Goal: Task Accomplishment & Management: Use online tool/utility

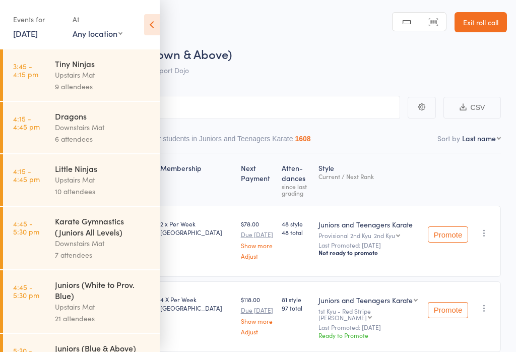
click at [150, 22] on icon at bounding box center [152, 24] width 16 height 21
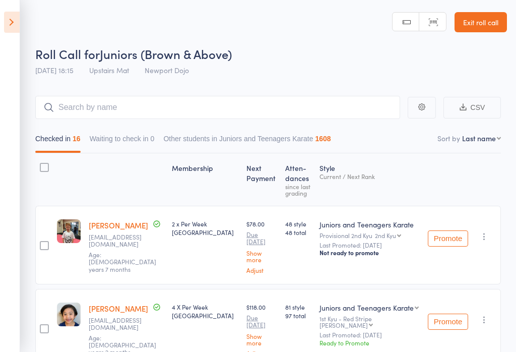
click at [485, 25] on link "Exit roll call" at bounding box center [481, 22] width 52 height 20
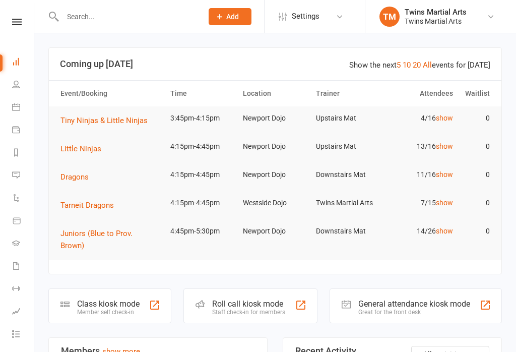
click at [256, 299] on div "Roll call kiosk mode" at bounding box center [248, 304] width 73 height 10
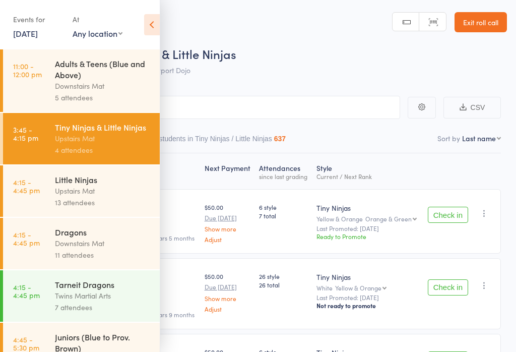
click at [146, 21] on icon at bounding box center [152, 24] width 16 height 21
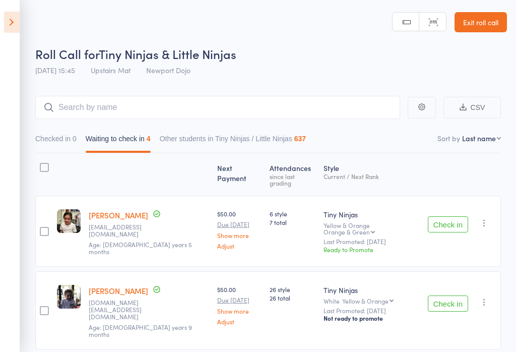
click at [12, 24] on icon at bounding box center [12, 22] width 16 height 21
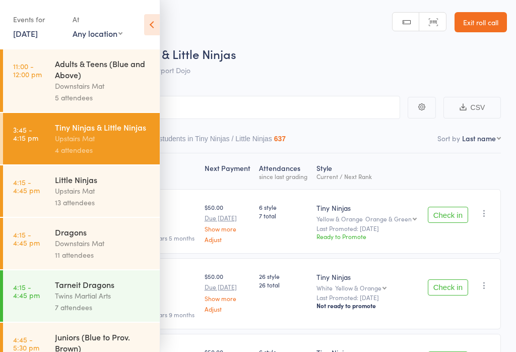
click at [148, 18] on icon at bounding box center [152, 24] width 16 height 21
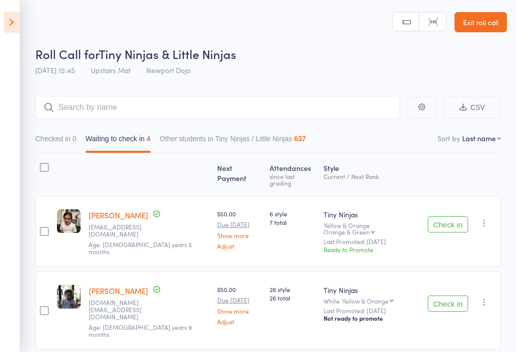
click at [12, 27] on icon at bounding box center [12, 22] width 16 height 21
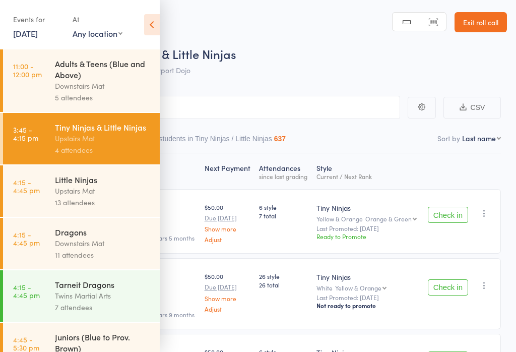
click at [33, 246] on time "4:15 - 4:45 pm" at bounding box center [26, 238] width 27 height 16
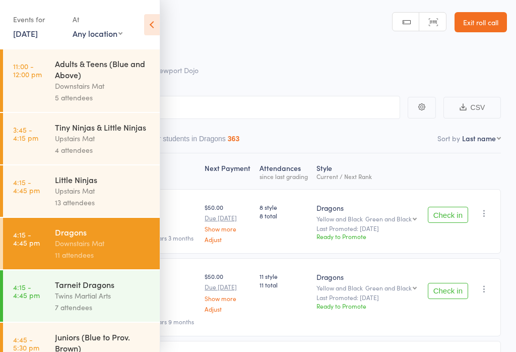
click at [146, 19] on icon at bounding box center [152, 24] width 16 height 21
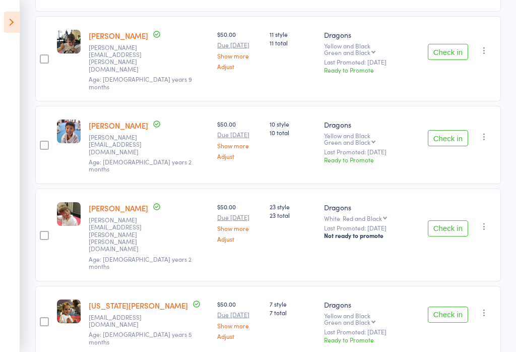
scroll to position [227, 0]
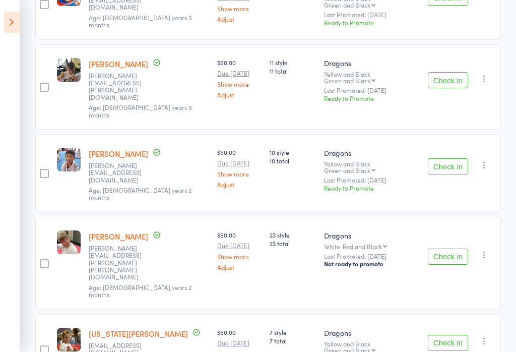
click at [19, 21] on icon at bounding box center [12, 22] width 16 height 21
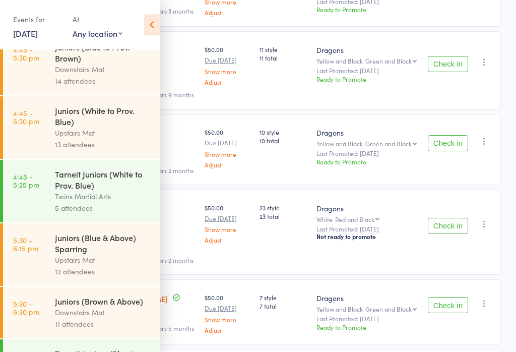
scroll to position [288, 0]
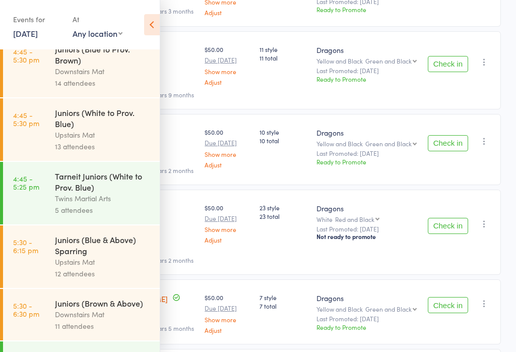
click at [149, 23] on icon at bounding box center [152, 24] width 16 height 21
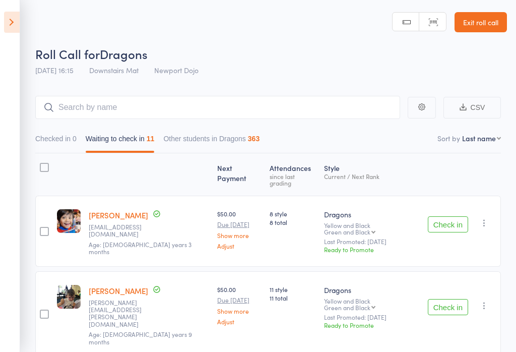
scroll to position [0, 0]
click at [5, 29] on icon at bounding box center [12, 22] width 16 height 21
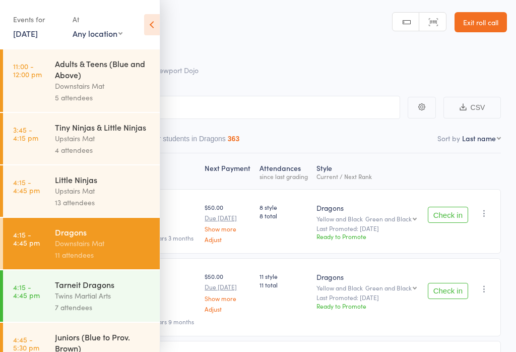
click at [144, 19] on icon at bounding box center [152, 24] width 16 height 21
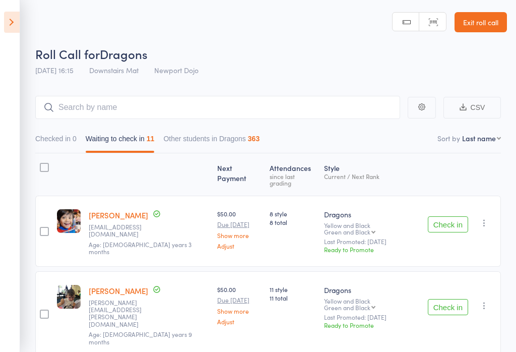
click at [12, 30] on icon at bounding box center [12, 22] width 16 height 21
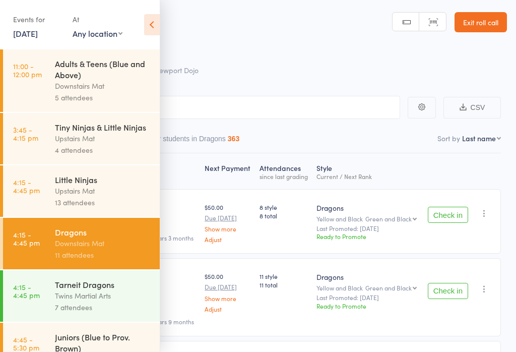
click at [145, 15] on icon at bounding box center [152, 24] width 16 height 21
